Goal: Task Accomplishment & Management: Use online tool/utility

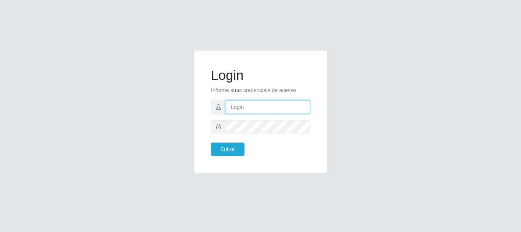
click at [280, 106] on input "text" at bounding box center [268, 106] width 84 height 13
type input "[EMAIL_ADDRESS][PERSON_NAME][DOMAIN_NAME]"
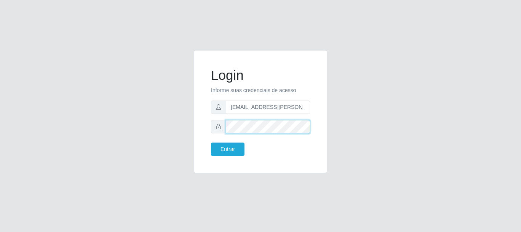
click at [211, 142] on button "Entrar" at bounding box center [228, 148] width 34 height 13
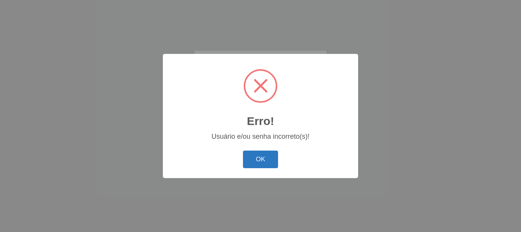
click at [257, 164] on button "OK" at bounding box center [260, 159] width 35 height 18
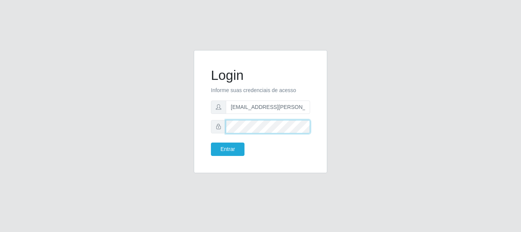
click at [211, 142] on button "Entrar" at bounding box center [228, 148] width 34 height 13
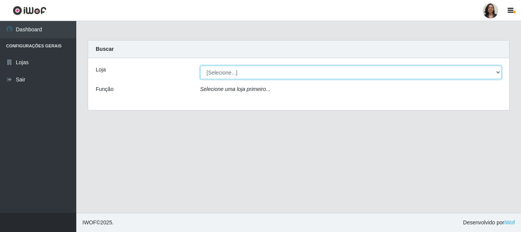
click at [497, 71] on select "[Selecione...] SuperFácil Atacado - Rodoviária" at bounding box center [351, 72] width 302 height 13
select select "400"
click at [200, 66] on select "[Selecione...] SuperFácil Atacado - Rodoviária" at bounding box center [351, 72] width 302 height 13
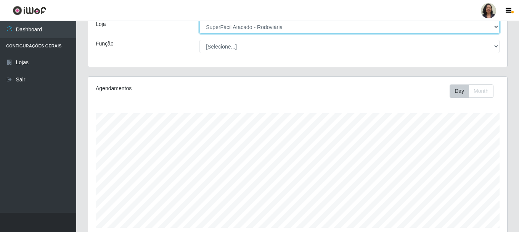
scroll to position [114, 0]
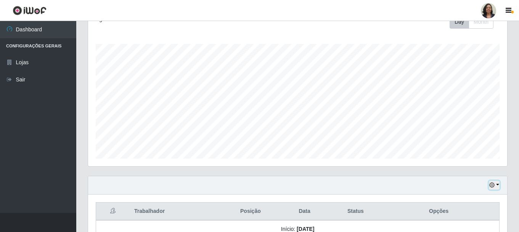
click at [492, 185] on icon "button" at bounding box center [491, 184] width 5 height 5
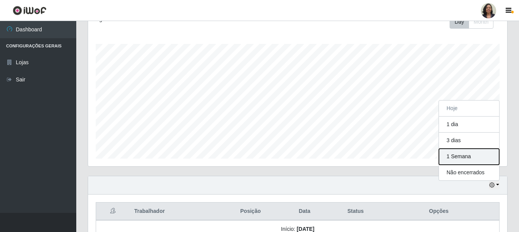
click at [458, 154] on button "1 Semana" at bounding box center [469, 156] width 60 height 16
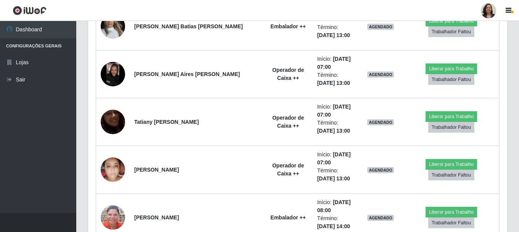
scroll to position [3877, 0]
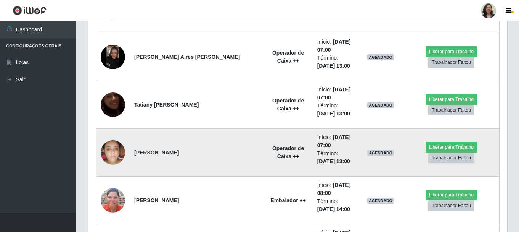
click at [110, 147] on img at bounding box center [113, 152] width 24 height 32
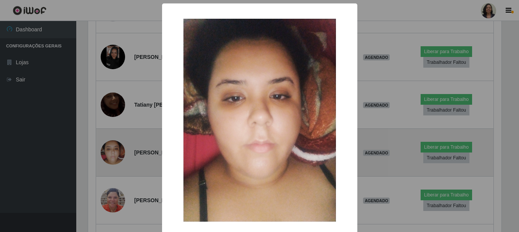
scroll to position [158, 415]
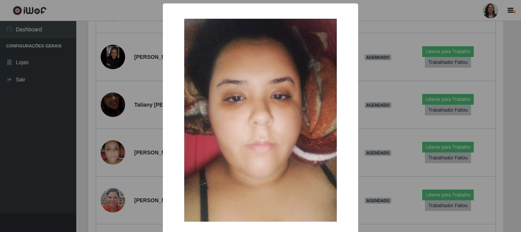
click at [141, 143] on div "× OK Cancel" at bounding box center [260, 116] width 521 height 232
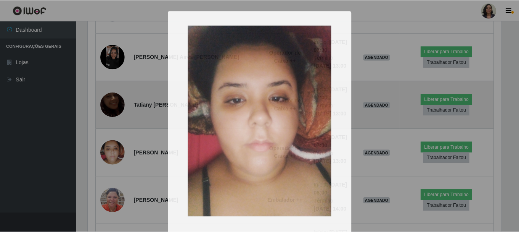
scroll to position [158, 419]
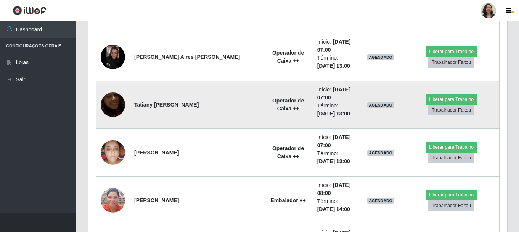
click at [119, 107] on img at bounding box center [113, 104] width 24 height 43
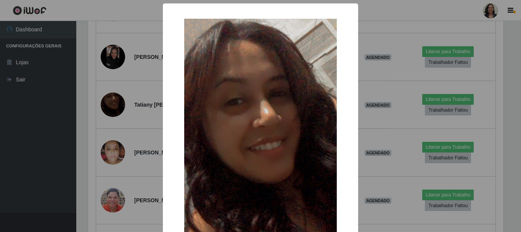
click at [127, 156] on div "× OK Cancel" at bounding box center [260, 116] width 521 height 232
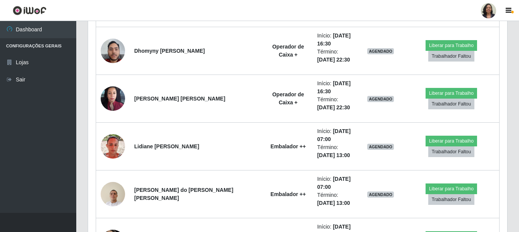
scroll to position [3648, 0]
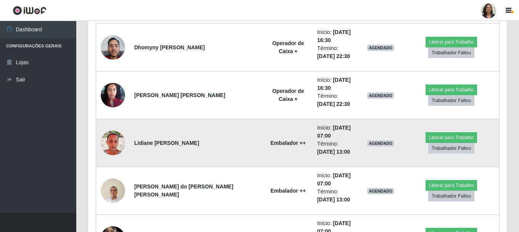
click at [270, 142] on strong "Embalador ++" at bounding box center [287, 143] width 35 height 6
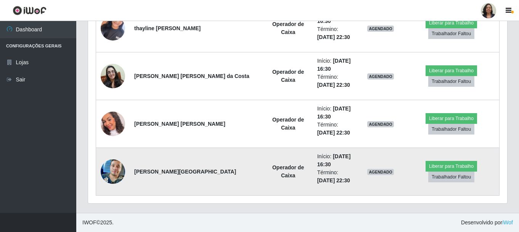
scroll to position [6776, 0]
